Goal: Entertainment & Leisure: Consume media (video, audio)

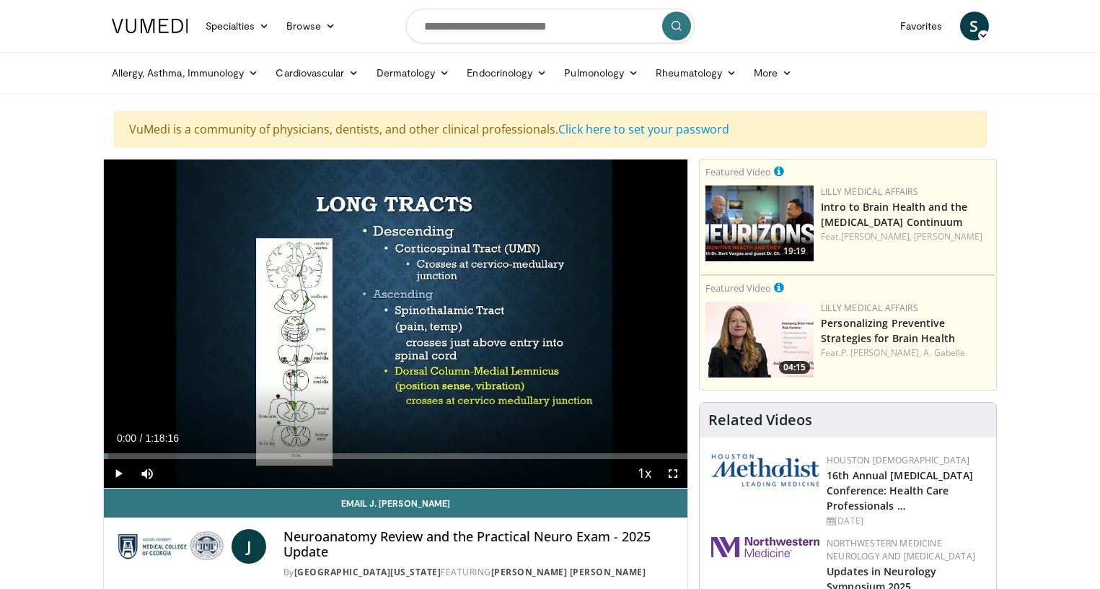
click at [115, 470] on span "Video Player" at bounding box center [118, 473] width 29 height 29
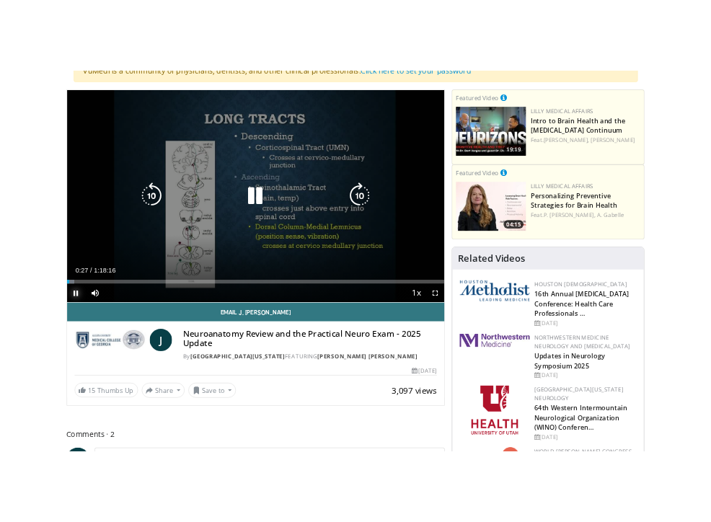
scroll to position [132, 0]
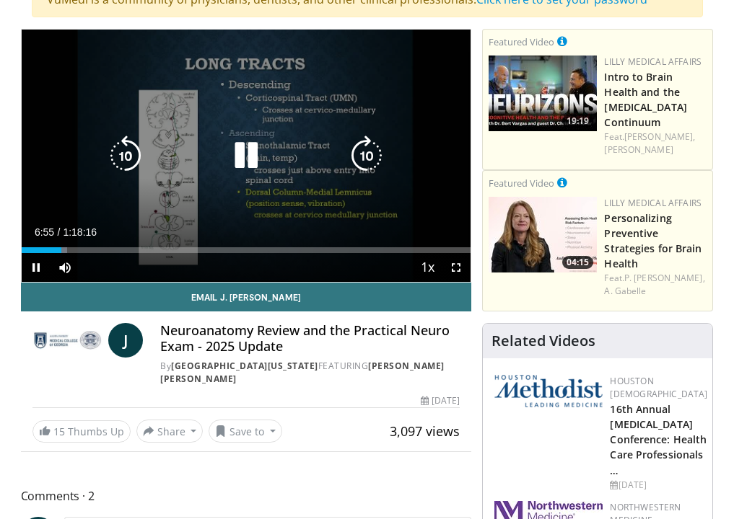
click at [246, 146] on icon "Video Player" at bounding box center [246, 156] width 40 height 40
click at [243, 140] on icon "Video Player" at bounding box center [246, 156] width 40 height 40
click at [239, 155] on icon "Video Player" at bounding box center [246, 156] width 40 height 40
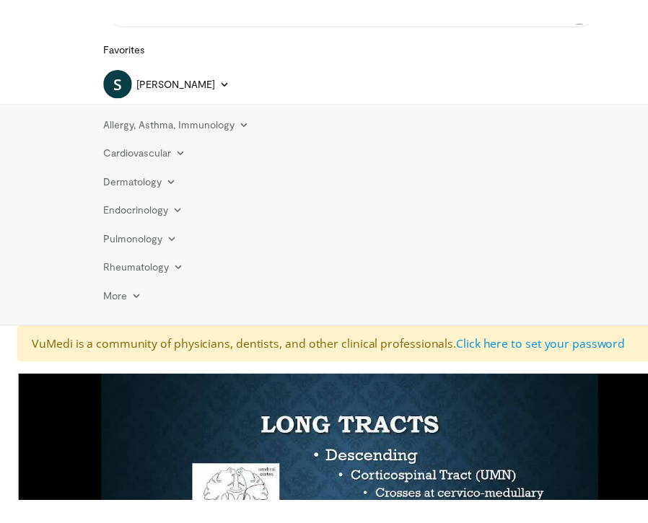
scroll to position [149, 0]
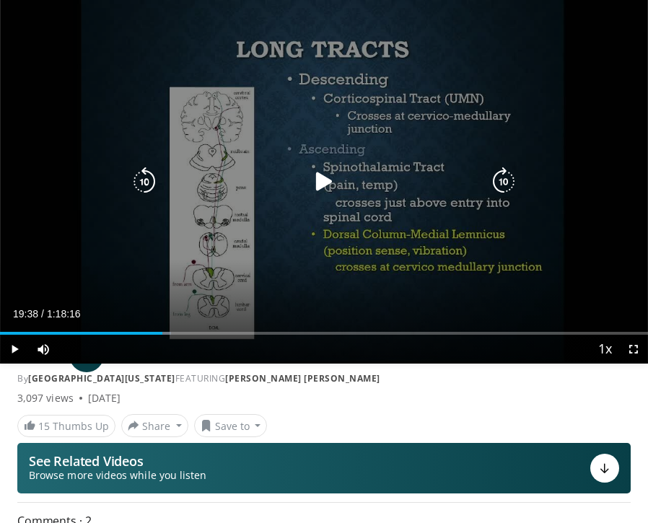
click at [350, 182] on div "Video Player" at bounding box center [324, 181] width 389 height 29
click at [322, 180] on icon "Video Player" at bounding box center [323, 181] width 29 height 29
click at [402, 165] on div "10 seconds Tap to unmute" at bounding box center [324, 182] width 648 height 364
